Goal: Transaction & Acquisition: Subscribe to service/newsletter

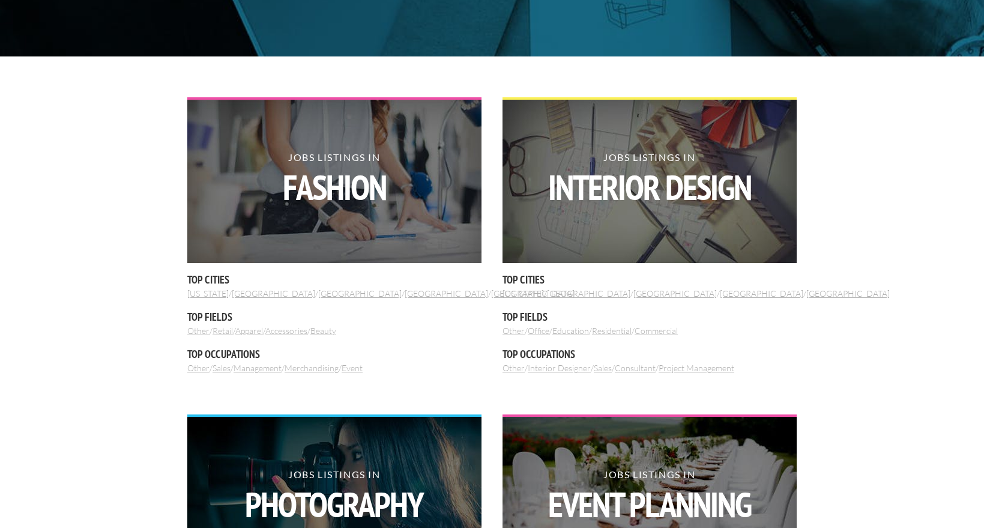
scroll to position [360, 0]
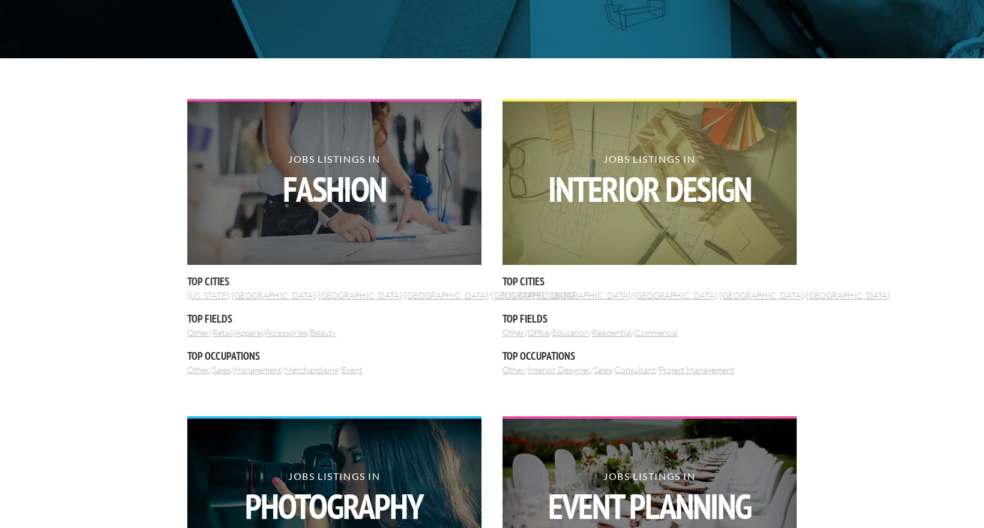
click at [624, 175] on strong "Interior Design" at bounding box center [649, 189] width 294 height 35
